Goal: Task Accomplishment & Management: Manage account settings

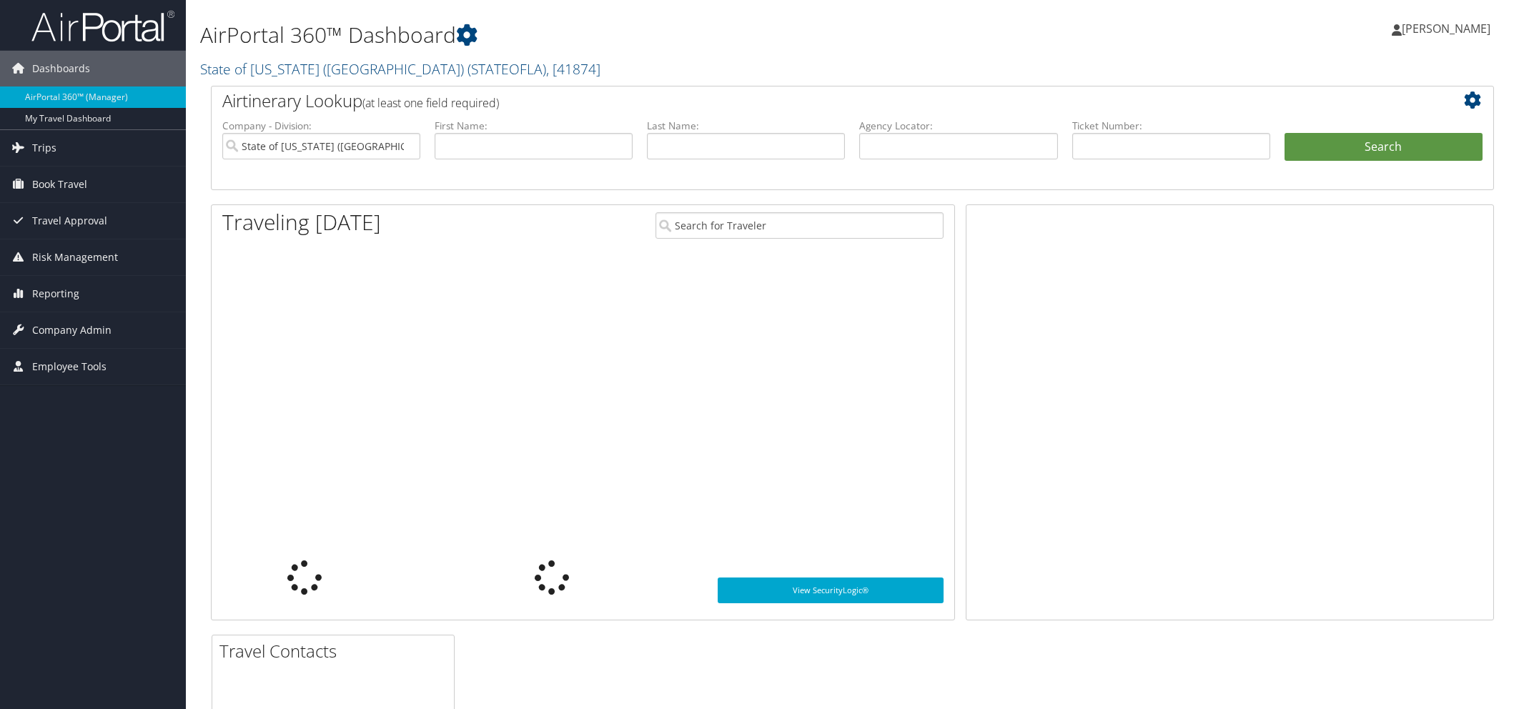
click at [19, 103] on link "AirPortal 360™ (Manager)" at bounding box center [93, 96] width 186 height 21
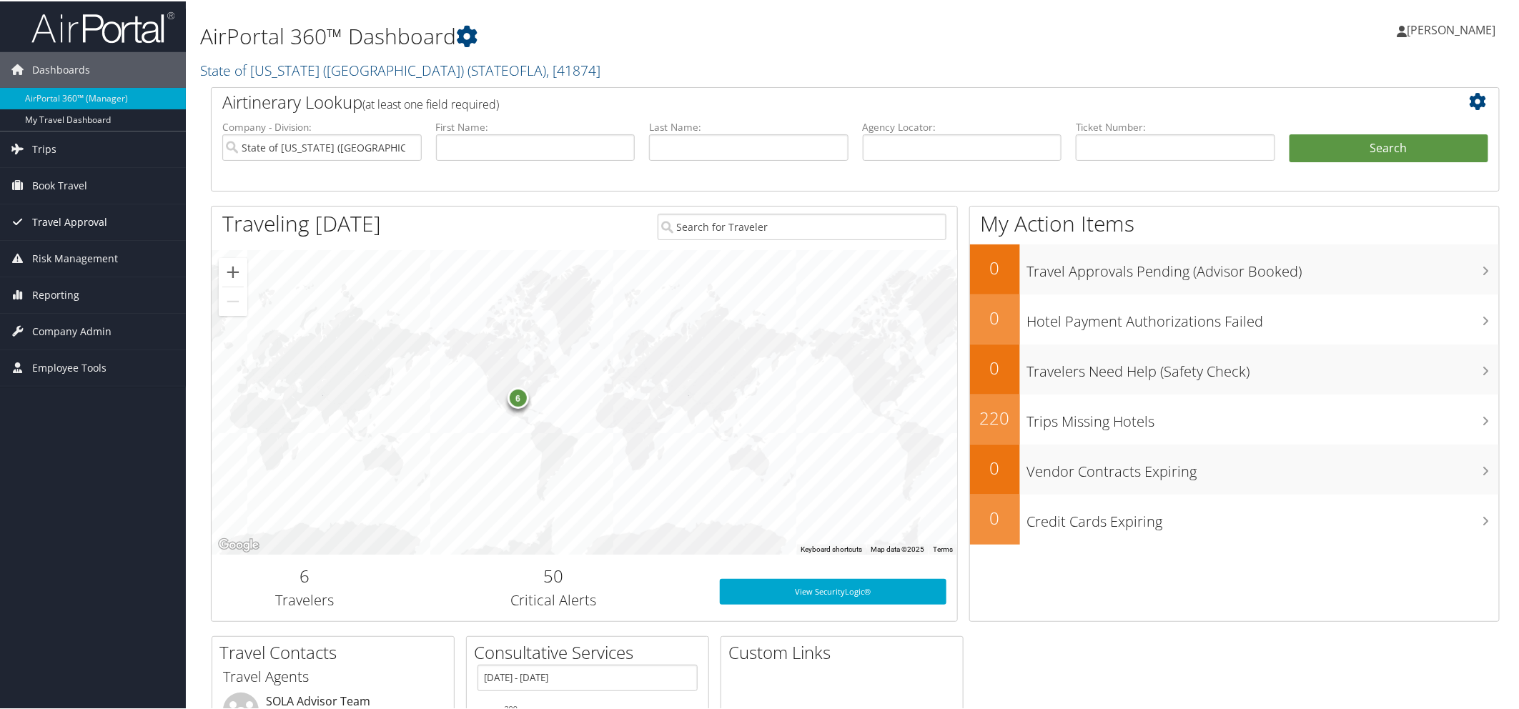
click at [55, 214] on span "Travel Approval" at bounding box center [69, 221] width 75 height 36
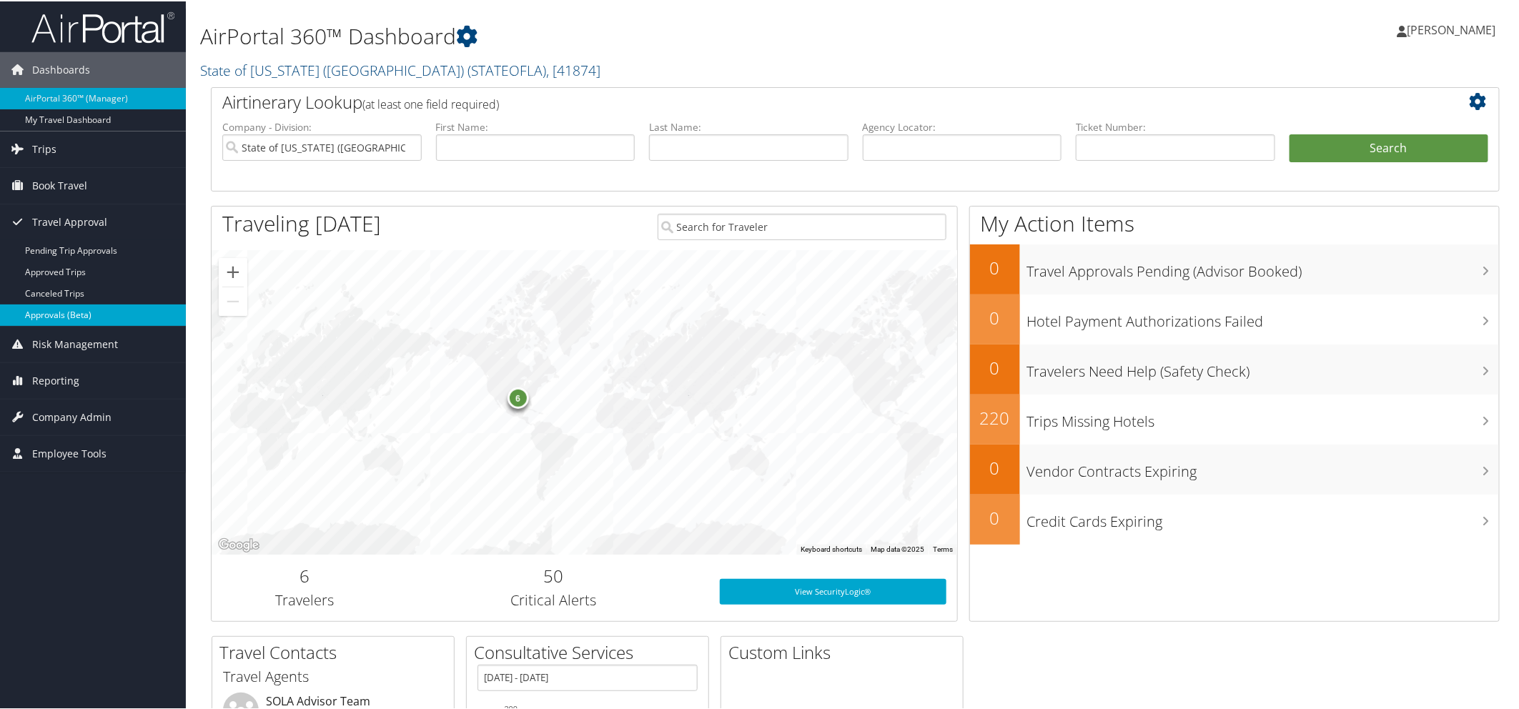
click at [64, 308] on link "Approvals (Beta)" at bounding box center [93, 313] width 186 height 21
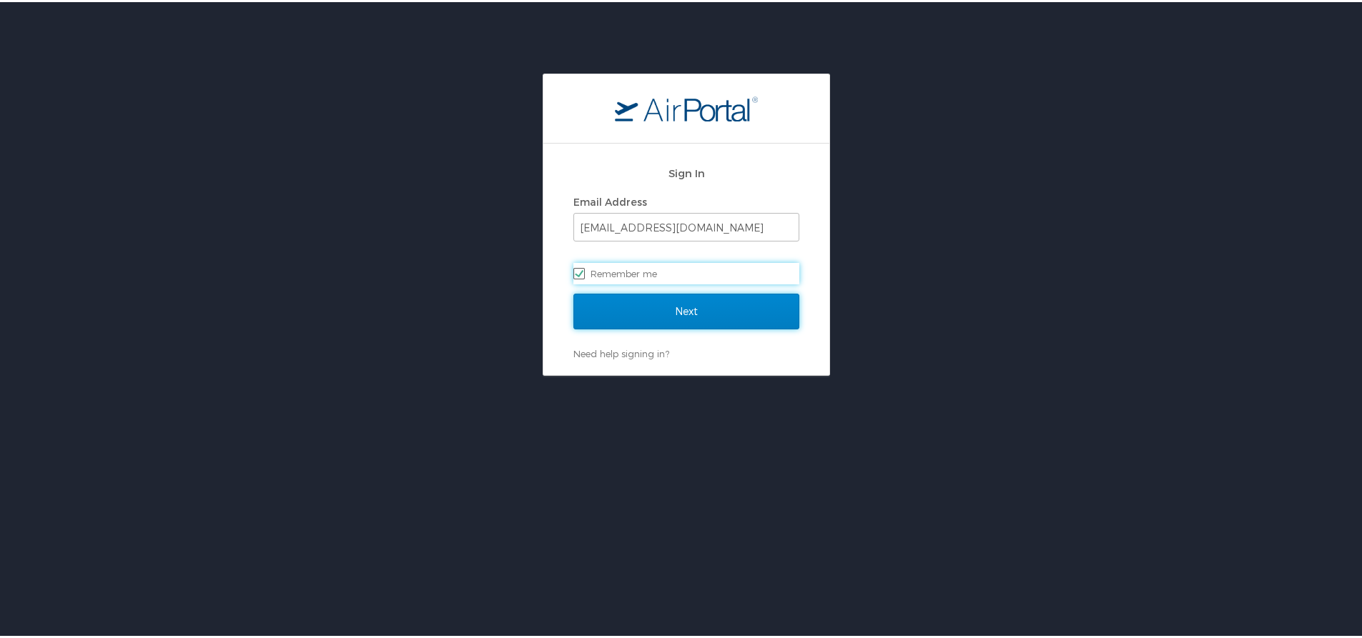
click at [643, 306] on input "Next" at bounding box center [686, 310] width 226 height 36
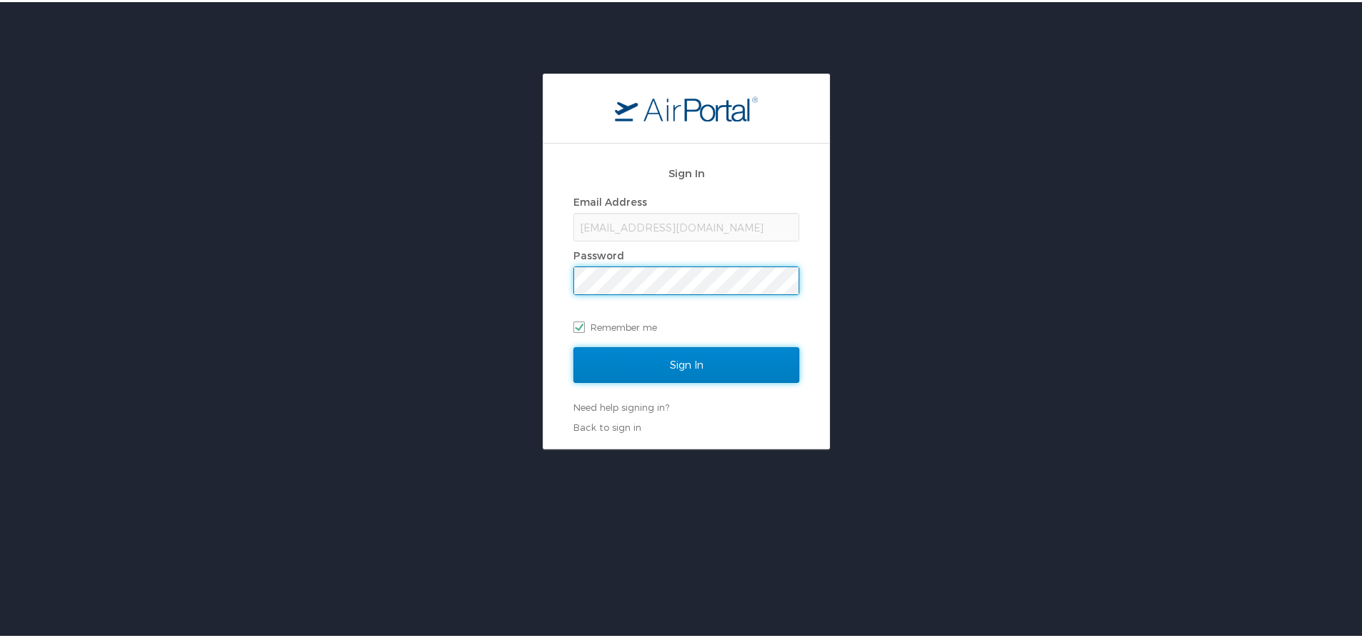
click at [635, 365] on input "Sign In" at bounding box center [686, 363] width 226 height 36
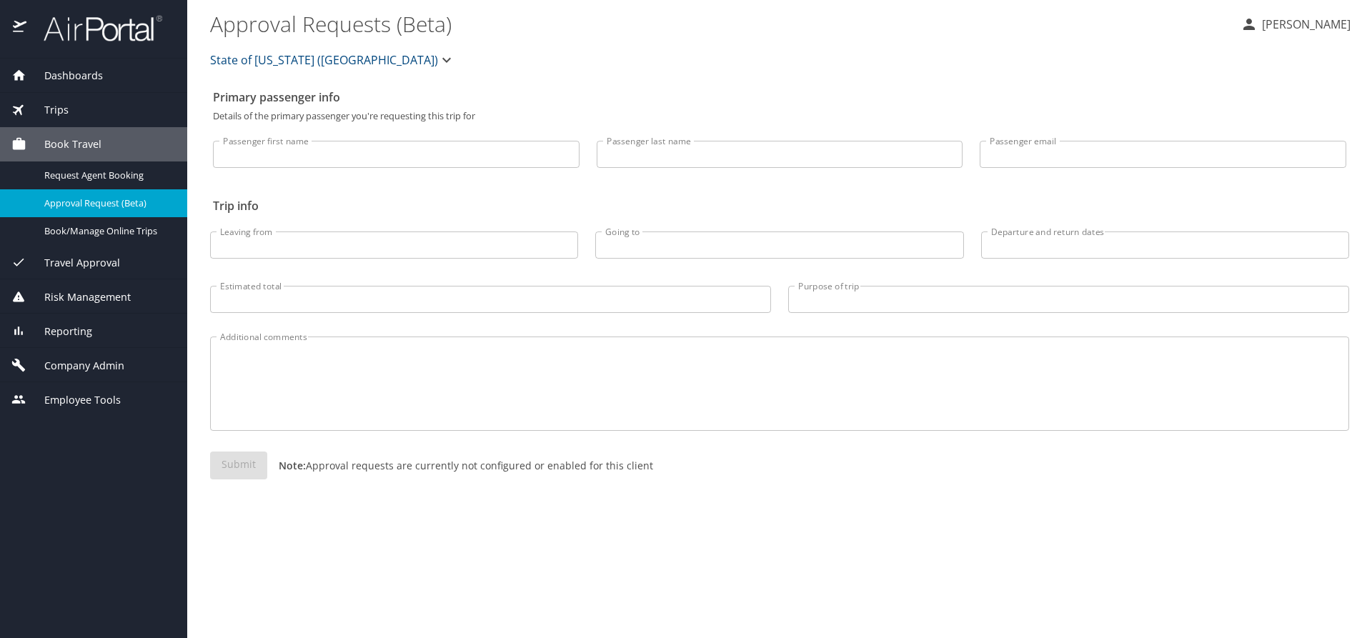
click at [108, 261] on span "Travel Approval" at bounding box center [73, 263] width 94 height 16
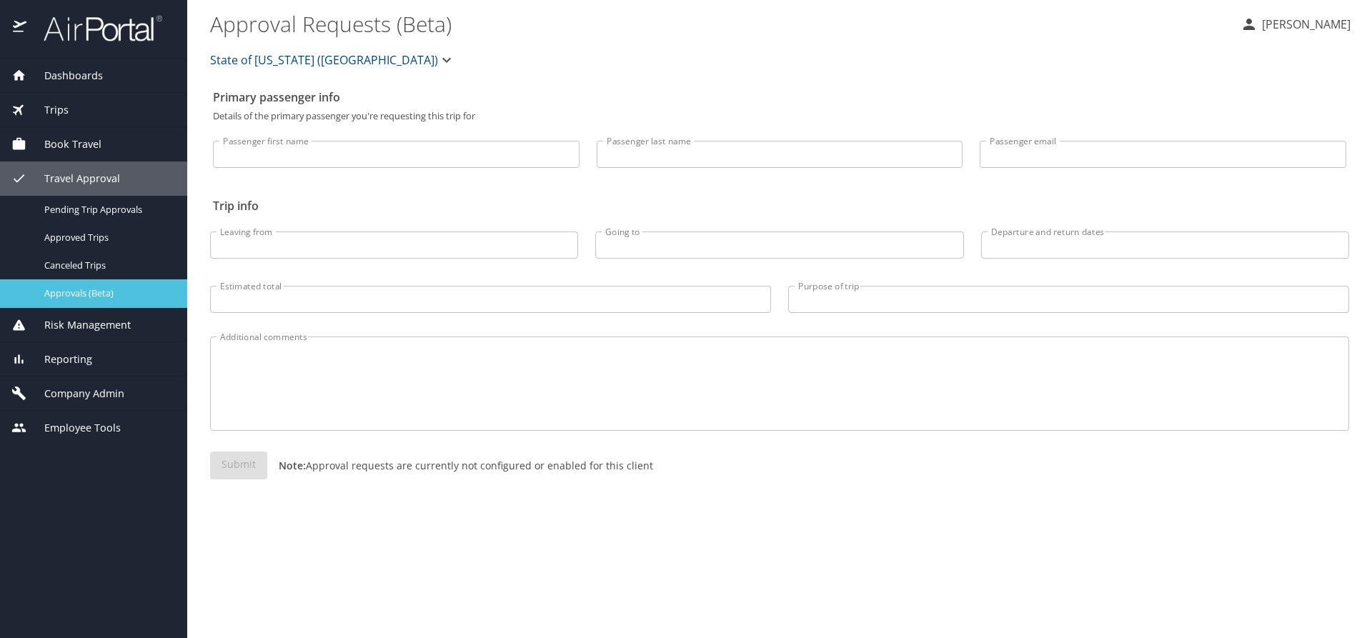
click at [100, 291] on span "Approvals (Beta)" at bounding box center [107, 294] width 126 height 14
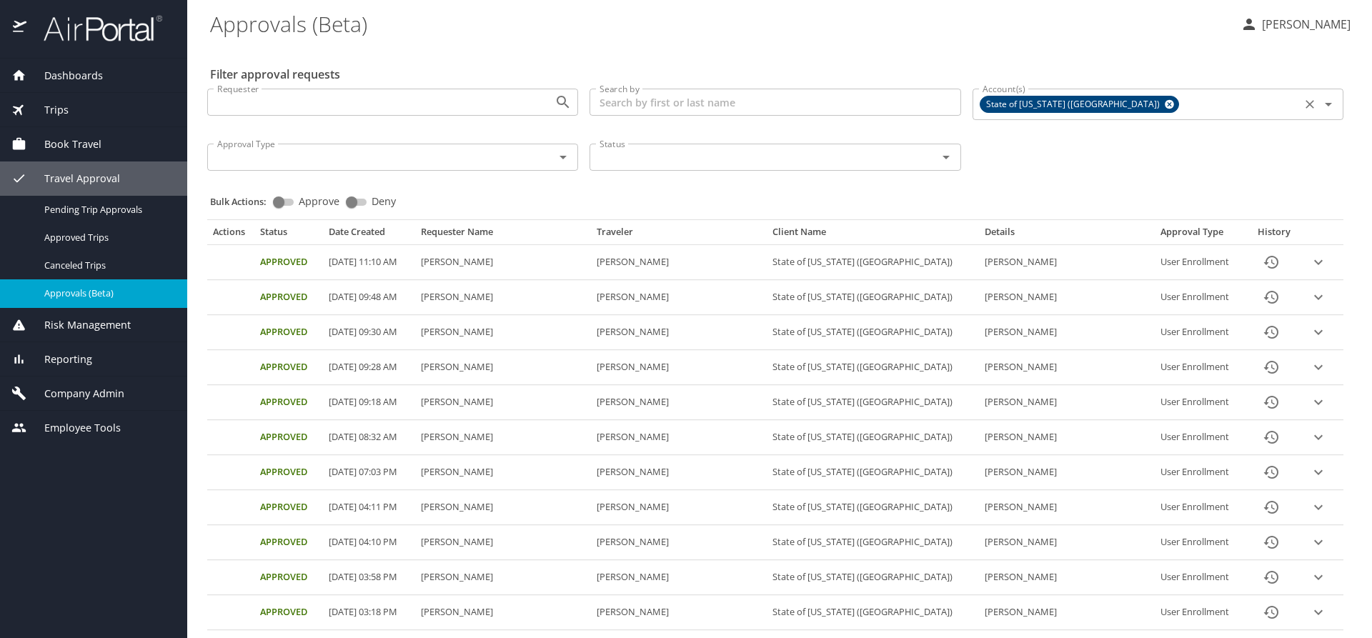
click at [1165, 104] on icon at bounding box center [1169, 104] width 9 height 9
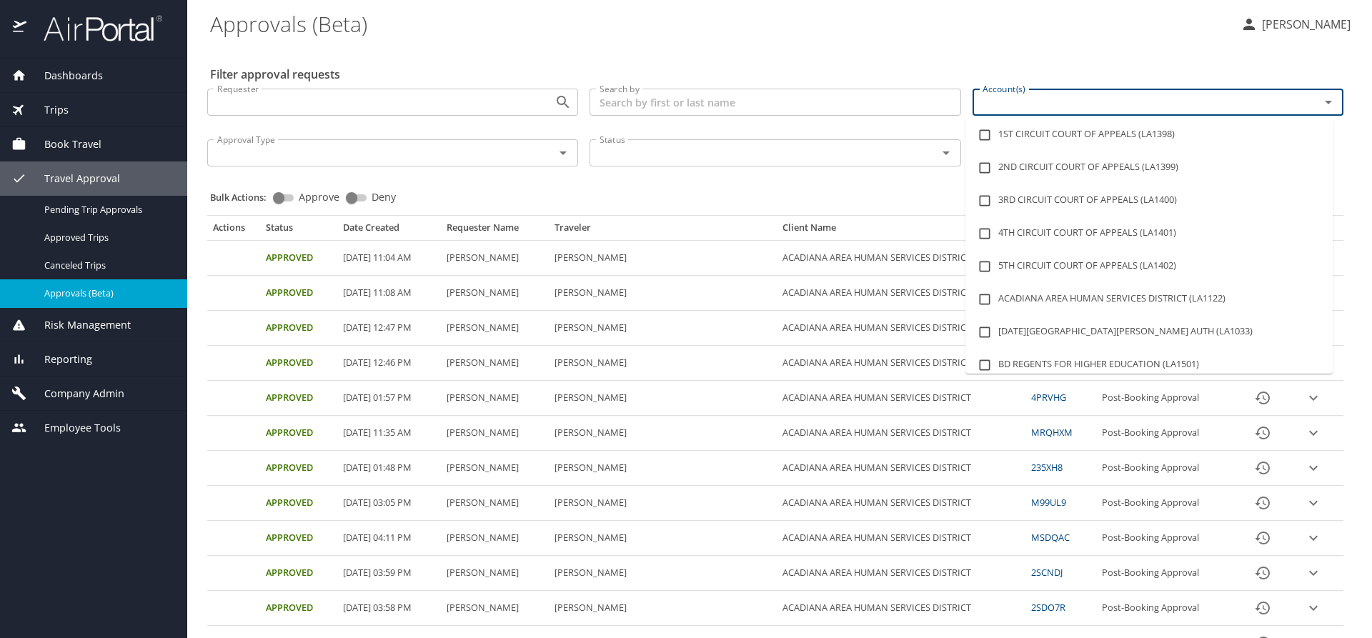
click at [1047, 107] on input "Account(s)" at bounding box center [1137, 102] width 320 height 19
type input "lsu"
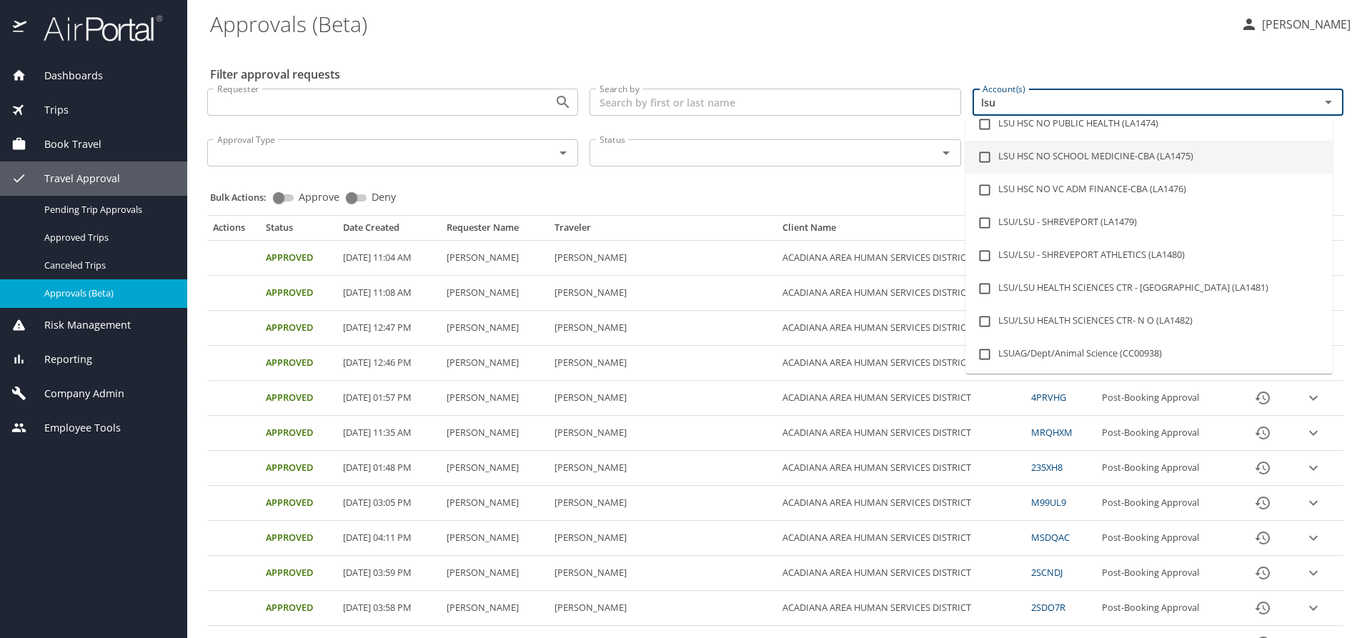
scroll to position [143, 0]
click at [1180, 288] on li "LSU/LSU HEALTH SCIENCES CTR - [GEOGRAPHIC_DATA] (LA1481)" at bounding box center [1149, 288] width 367 height 33
checkbox input "true"
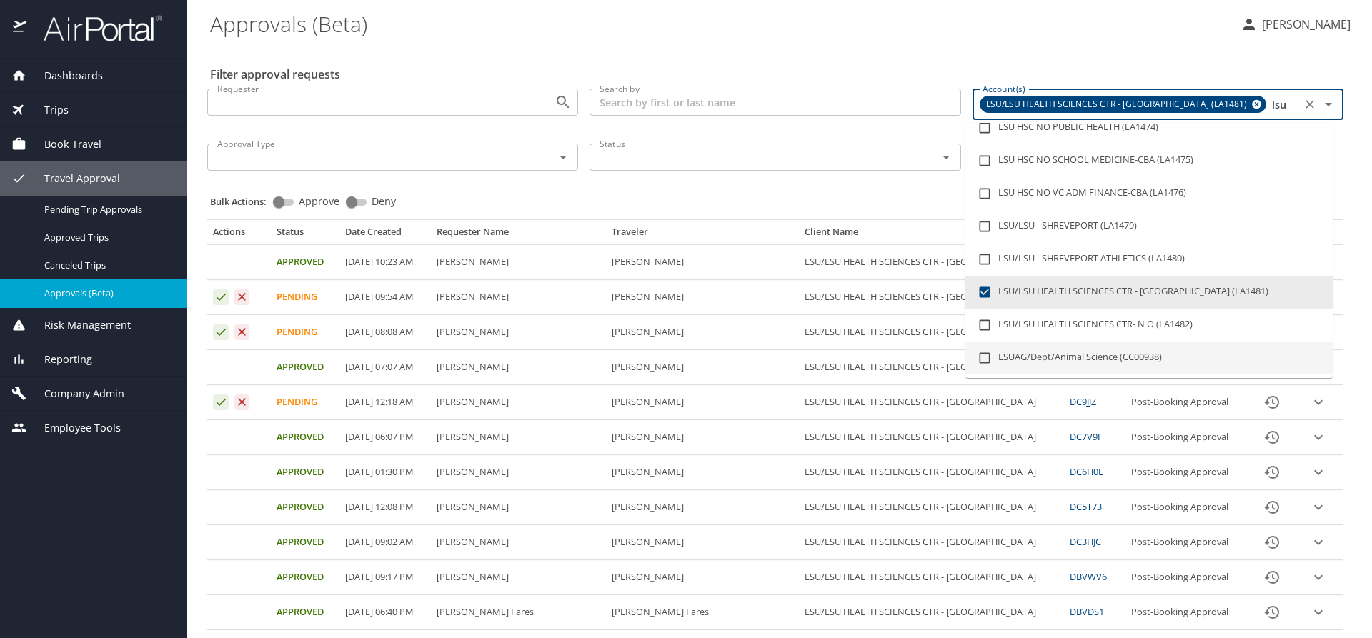
type input "lsu"
click at [811, 188] on div "Bulk Actions: Approve Deny" at bounding box center [779, 194] width 1139 height 31
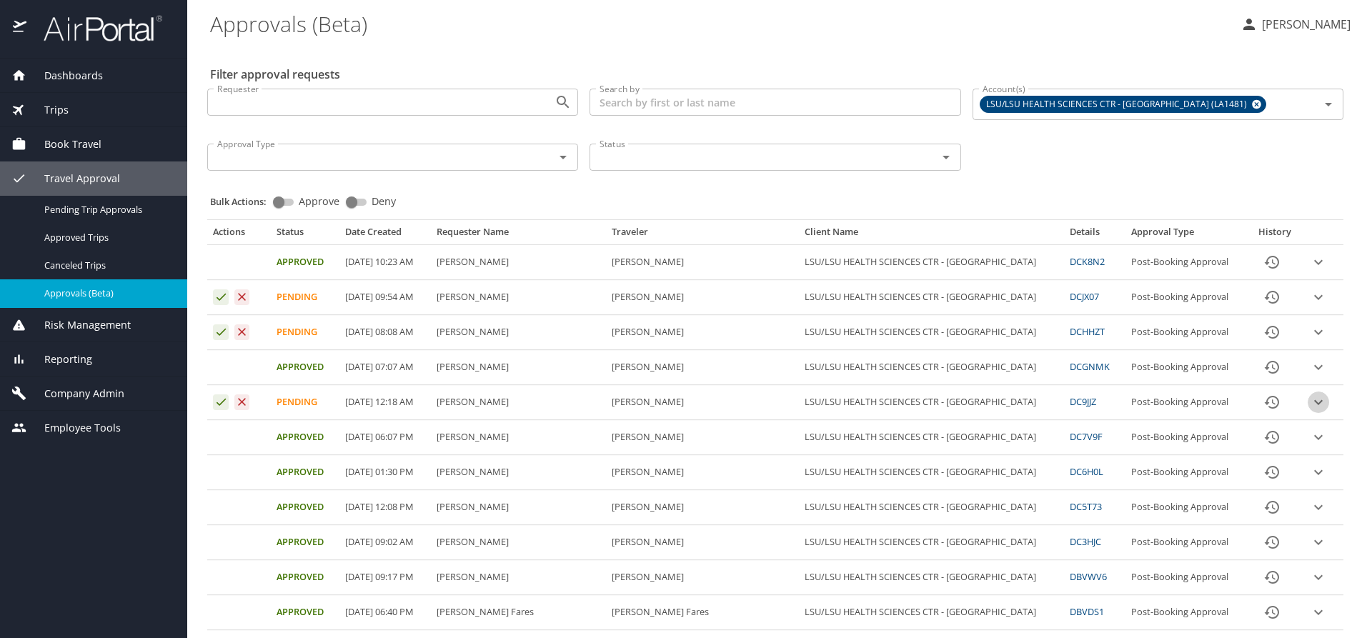
click at [1310, 405] on icon "expand row" at bounding box center [1318, 402] width 17 height 17
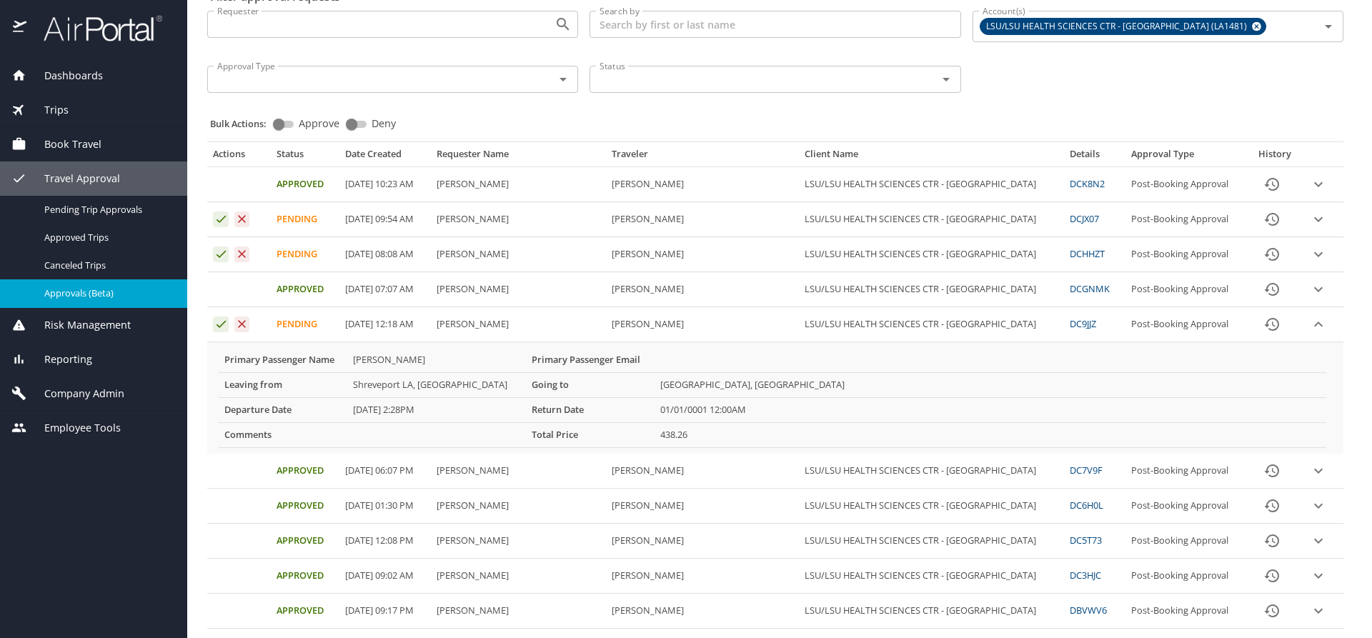
scroll to position [71, 0]
